Goal: Task Accomplishment & Management: Use online tool/utility

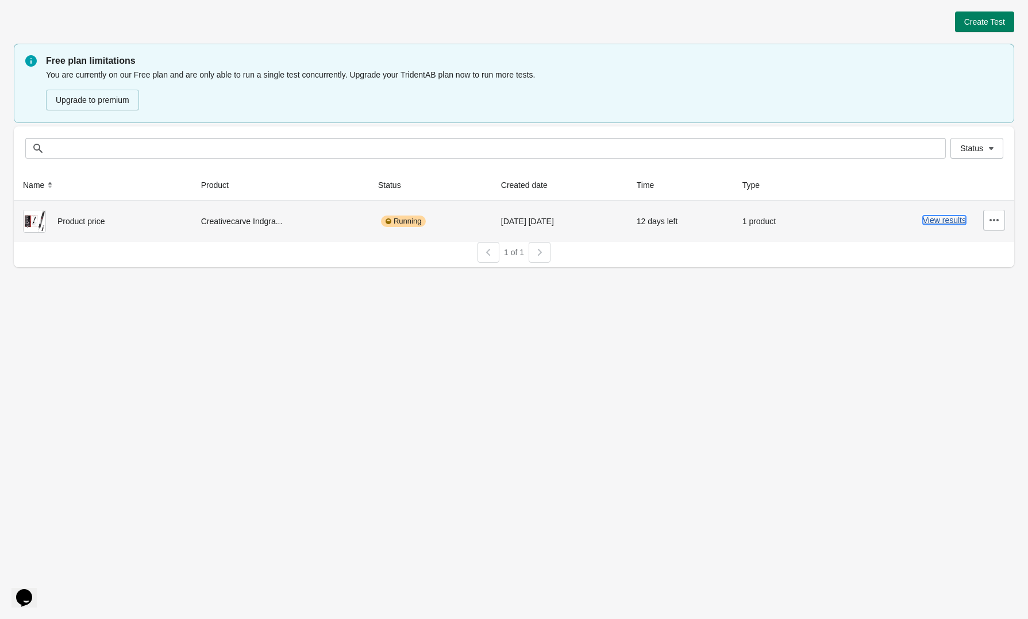
click at [953, 221] on button "View results" at bounding box center [944, 220] width 43 height 9
click at [989, 220] on icon "button" at bounding box center [994, 219] width 11 height 11
click at [947, 293] on span "Pause" at bounding box center [962, 296] width 68 height 11
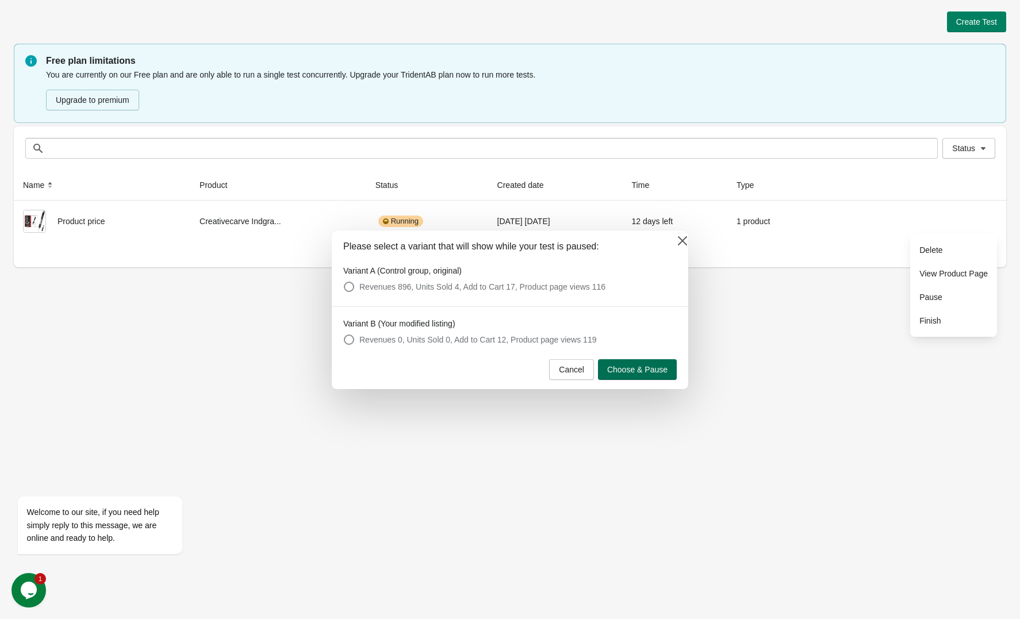
click at [631, 370] on span "Choose & Pause" at bounding box center [637, 369] width 60 height 9
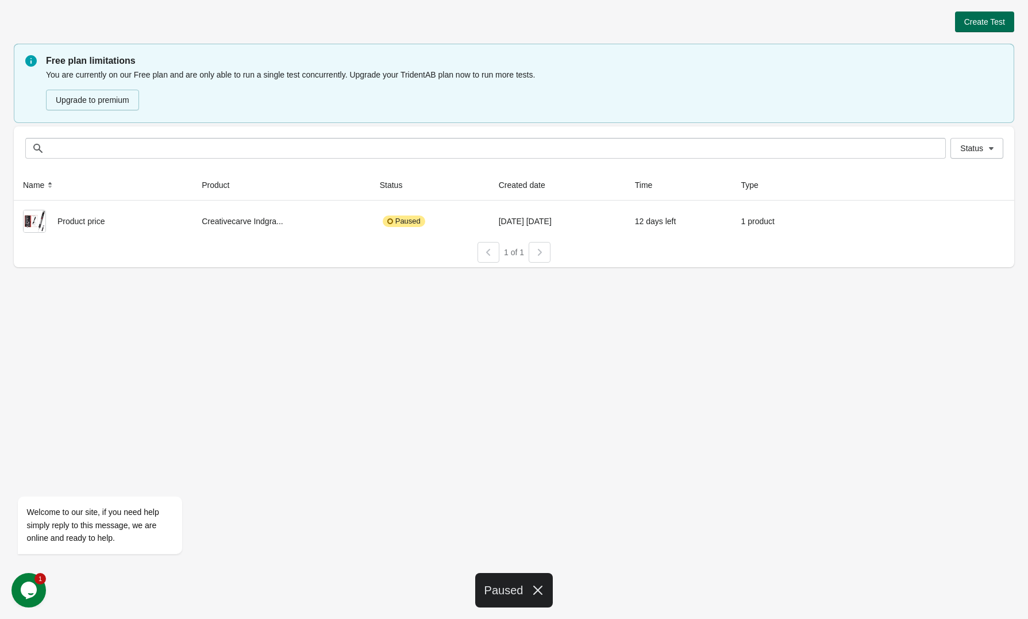
click at [986, 12] on button "Create Test" at bounding box center [984, 21] width 59 height 21
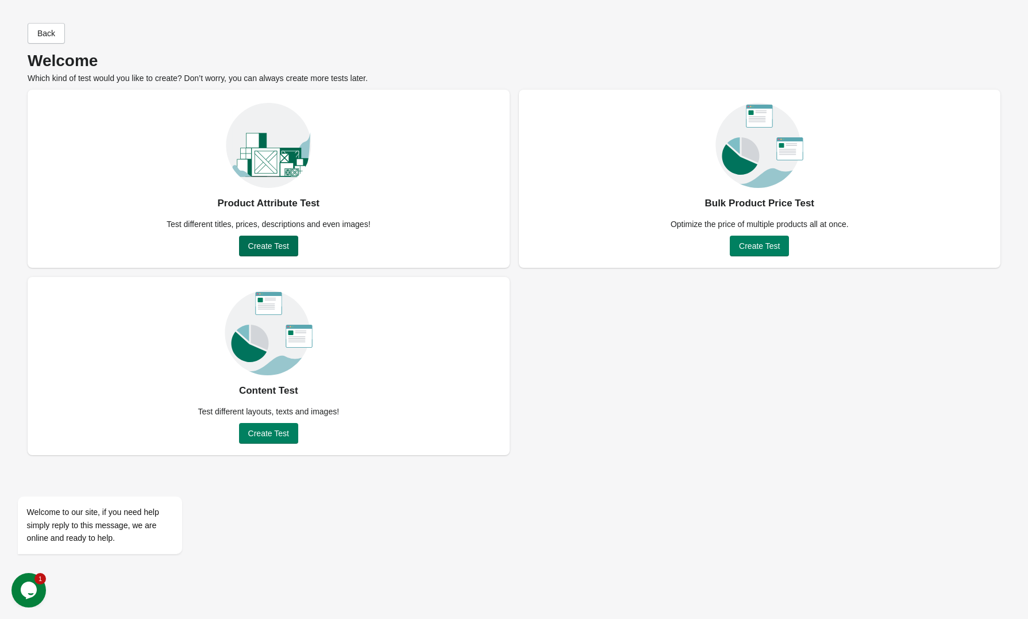
click at [268, 244] on span "Create Test" at bounding box center [268, 245] width 41 height 9
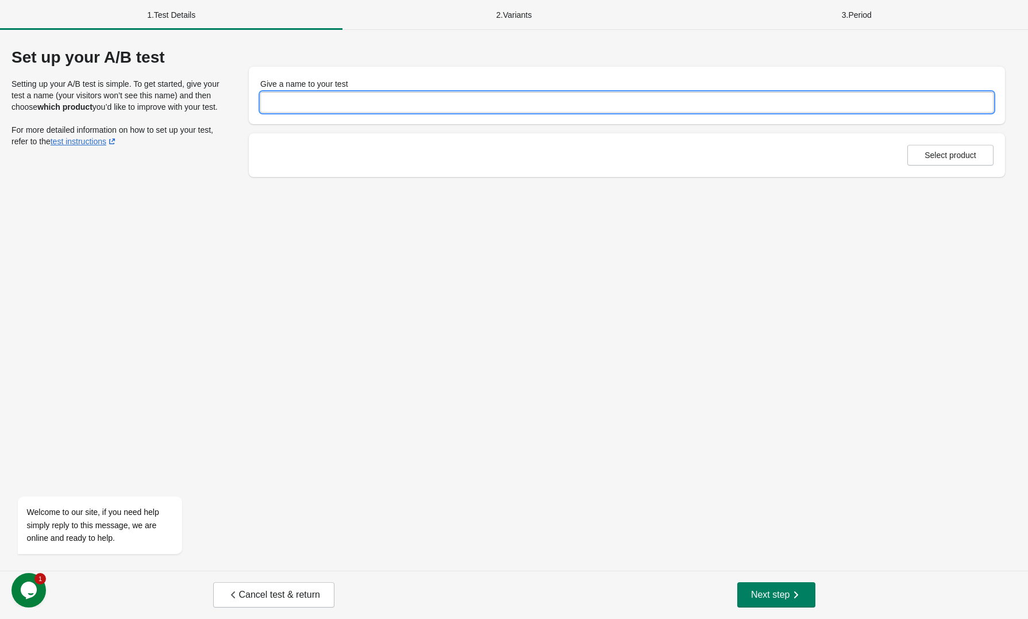
click at [331, 108] on input "Give a name to your test" at bounding box center [627, 102] width 734 height 21
type input "******"
click at [939, 153] on span "Select product" at bounding box center [951, 155] width 52 height 9
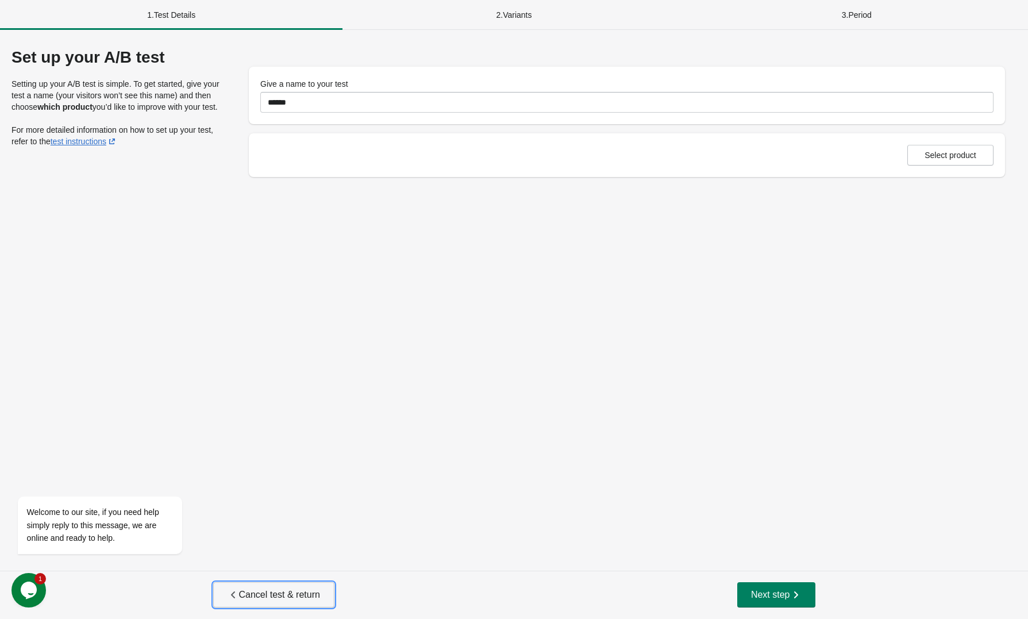
click at [266, 600] on span "Cancel test & return" at bounding box center [274, 594] width 93 height 11
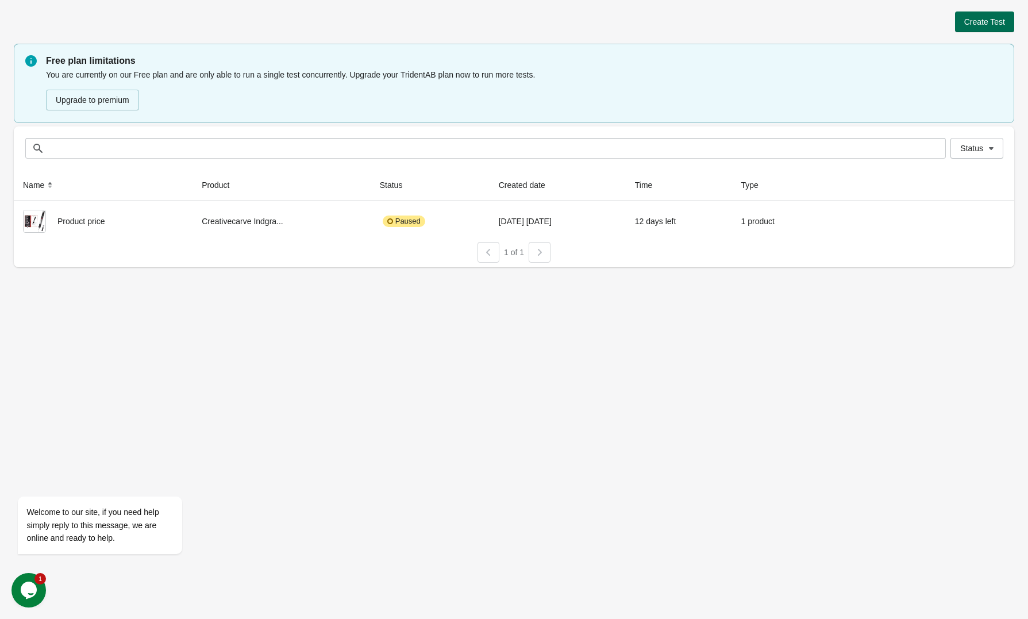
click at [975, 14] on button "Create Test" at bounding box center [984, 21] width 59 height 21
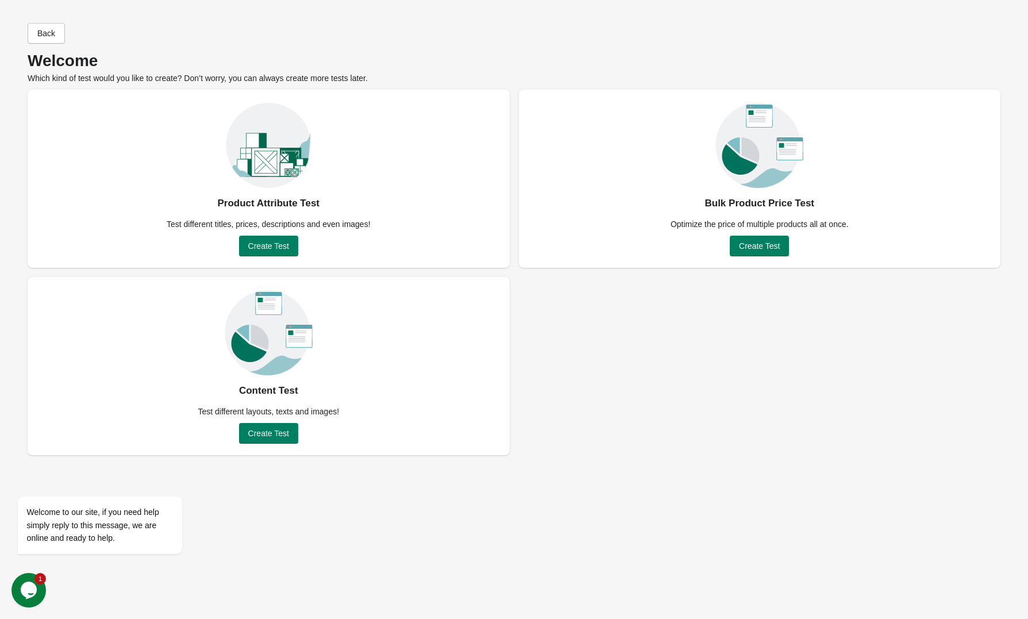
click at [747, 170] on img at bounding box center [760, 139] width 88 height 99
click at [762, 247] on span "Create Test" at bounding box center [759, 245] width 41 height 9
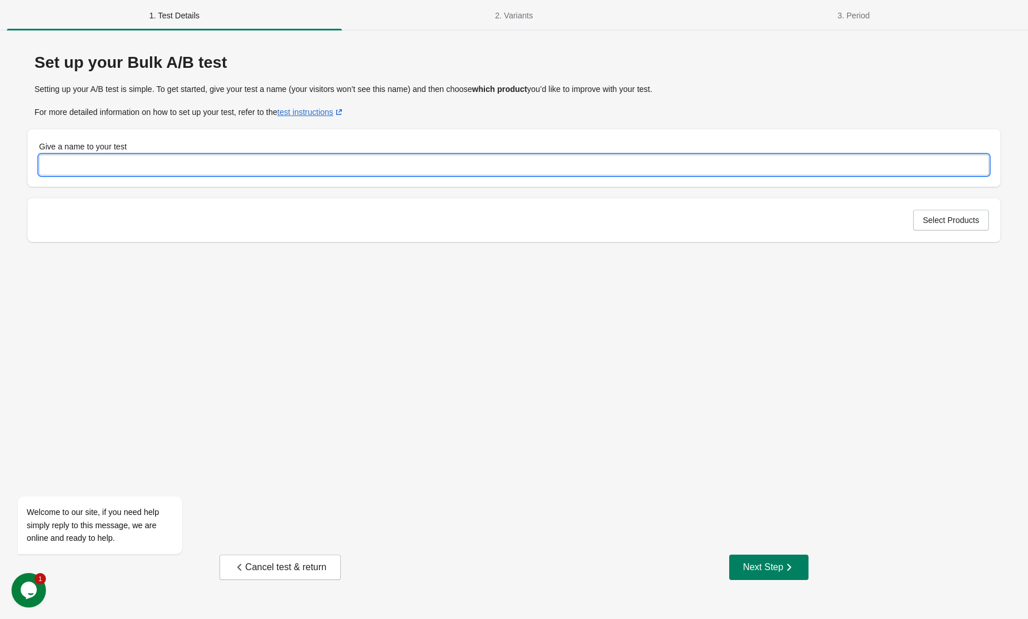
click at [898, 170] on input "Give a name to your test" at bounding box center [514, 165] width 950 height 21
type input "*****"
click at [969, 220] on span "Select Products" at bounding box center [951, 220] width 56 height 9
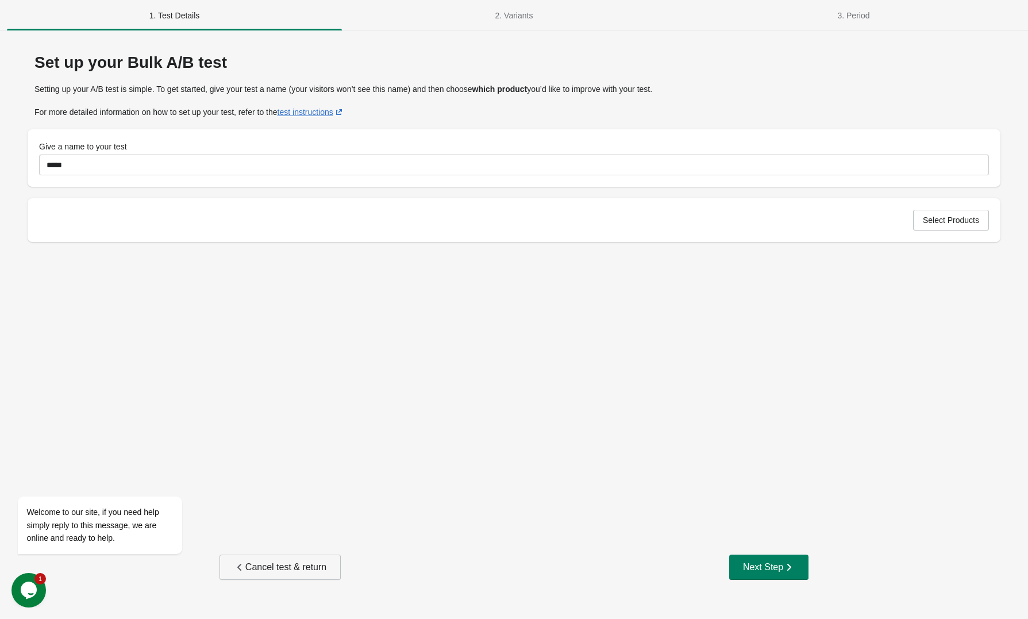
click at [280, 568] on div "Cancel test & return" at bounding box center [280, 567] width 93 height 11
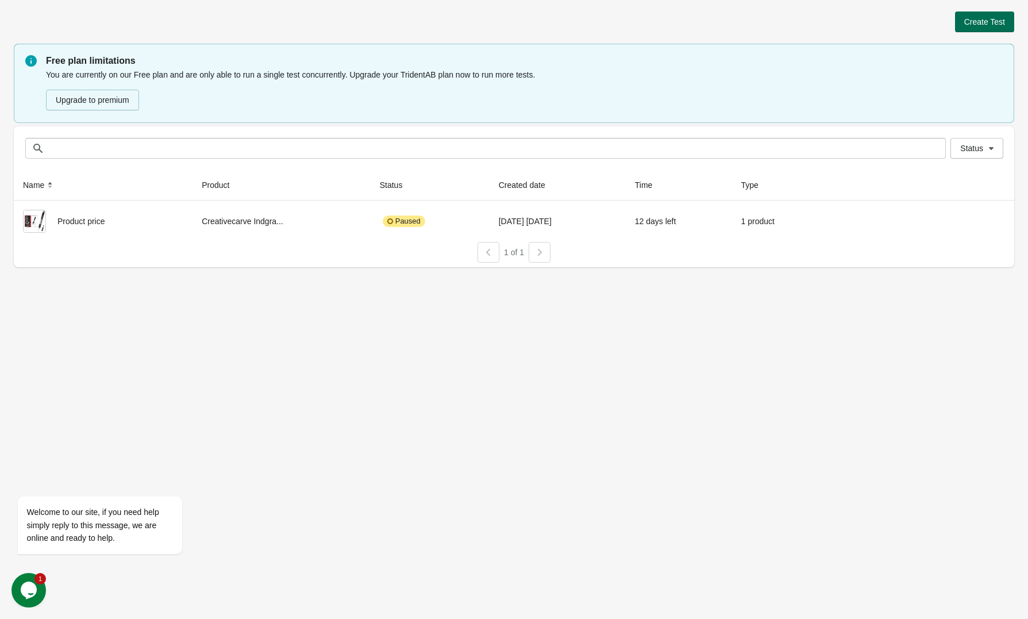
click at [961, 17] on button "Create Test" at bounding box center [984, 21] width 59 height 21
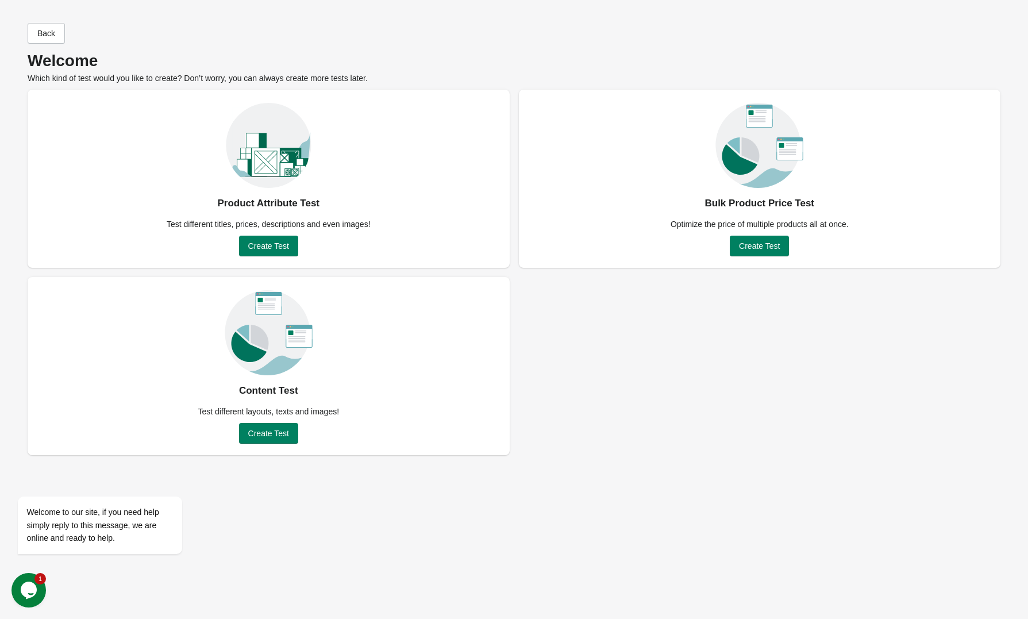
click at [15, 585] on div "Opens Chat This icon Opens the chat window." at bounding box center [28, 590] width 34 height 18
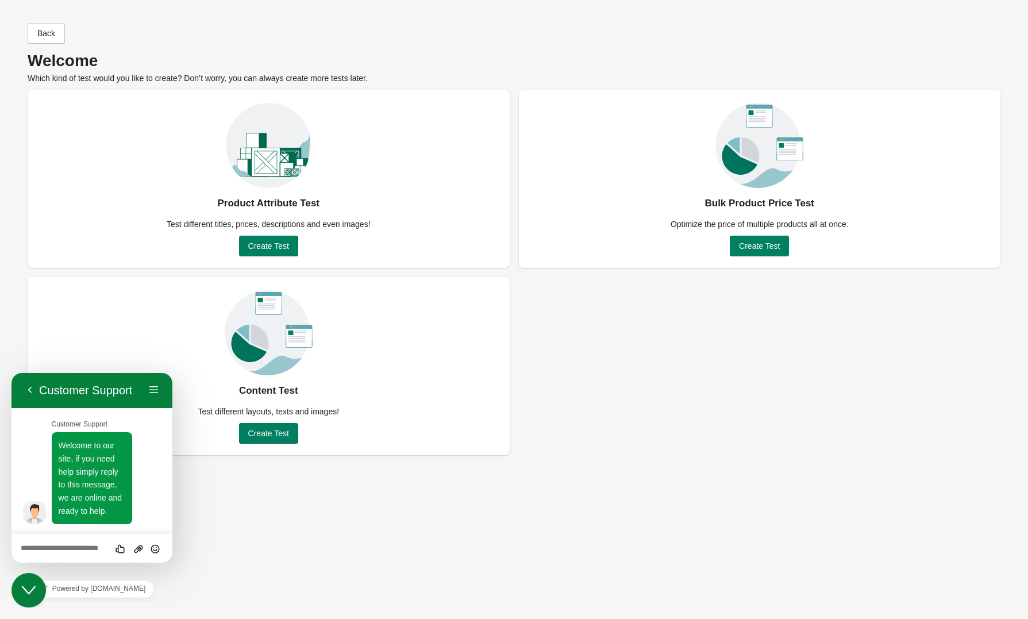
click at [82, 548] on textarea at bounding box center [92, 548] width 143 height 9
type textarea "**********"
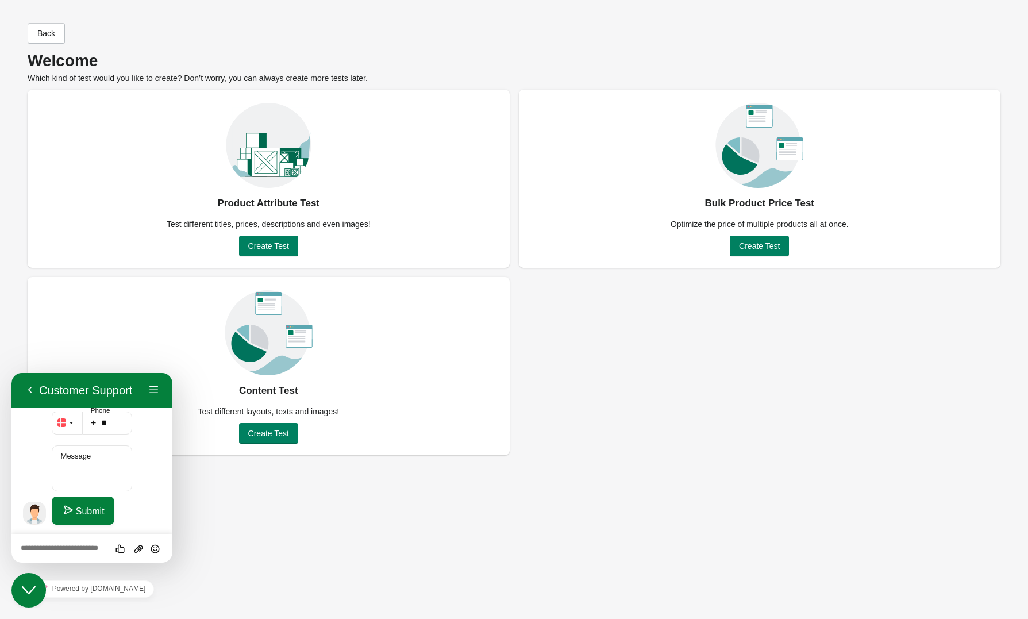
scroll to position [481, 0]
click at [37, 390] on button "Back" at bounding box center [30, 390] width 18 height 17
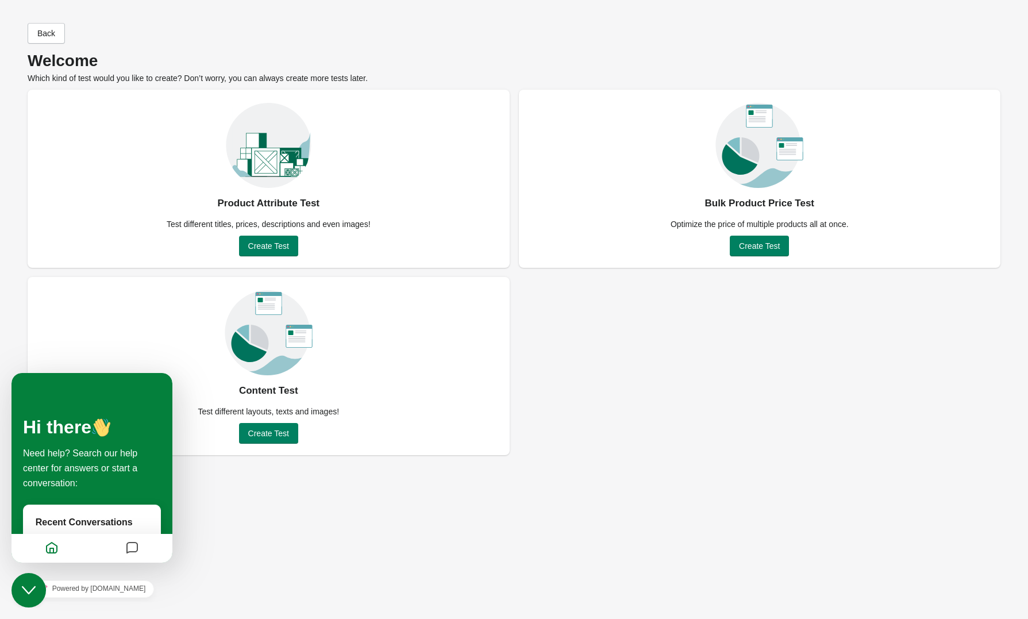
scroll to position [452, 0]
click at [259, 520] on div "Back Welcome Which kind of test would you like to create? Don’t worry, you can …" at bounding box center [514, 309] width 1028 height 619
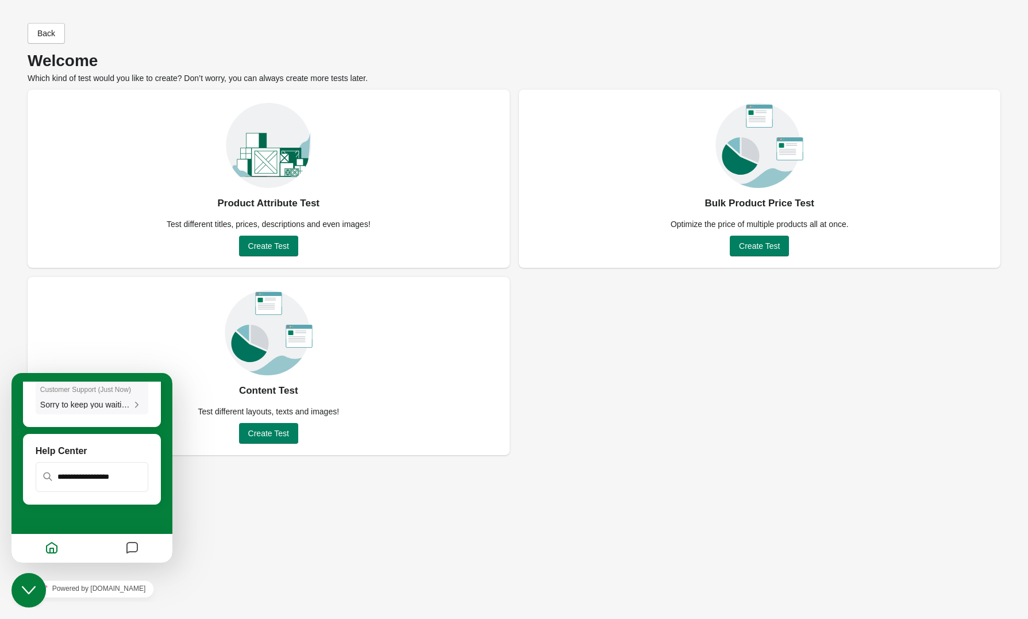
scroll to position [152, 0]
click at [231, 516] on div "Back Welcome Which kind of test would you like to create? Don’t worry, you can …" at bounding box center [514, 309] width 1028 height 619
click at [34, 589] on icon "Close Chat This icon closes the chat window." at bounding box center [29, 590] width 14 height 14
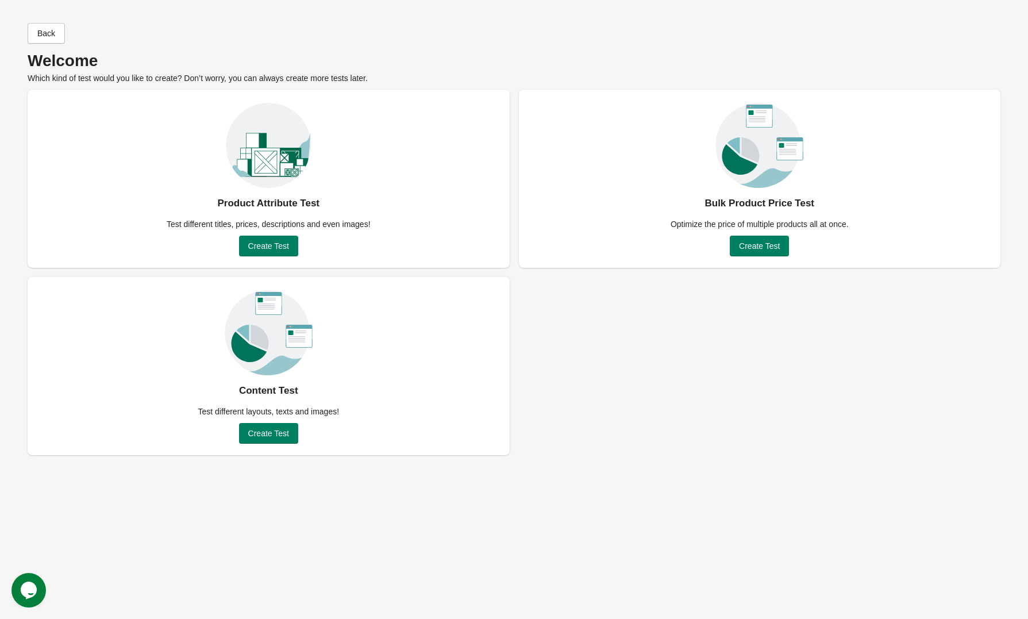
click at [355, 520] on div "Back Welcome Which kind of test would you like to create? Don’t worry, you can …" at bounding box center [514, 309] width 1028 height 619
click at [655, 410] on div "Product Attribute Test Test different titles, prices, descriptions and even ima…" at bounding box center [514, 273] width 973 height 366
click at [48, 34] on span "Back" at bounding box center [46, 33] width 18 height 9
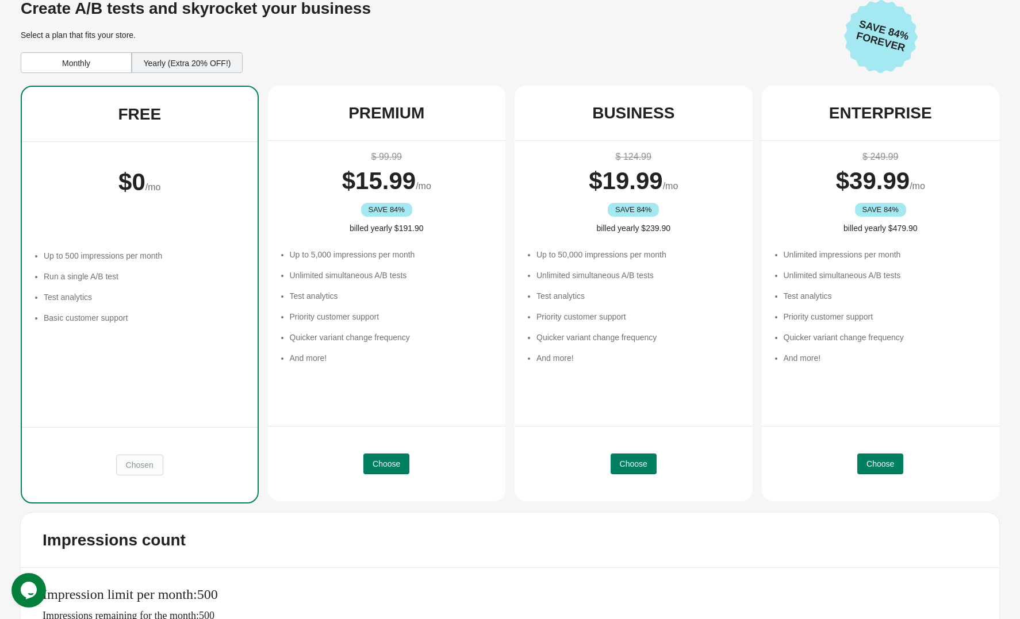
scroll to position [63, 0]
